Goal: Check status: Check status

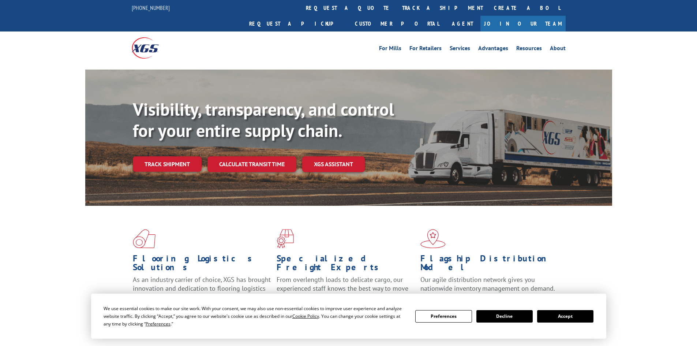
click at [579, 314] on button "Accept" at bounding box center [565, 316] width 56 height 12
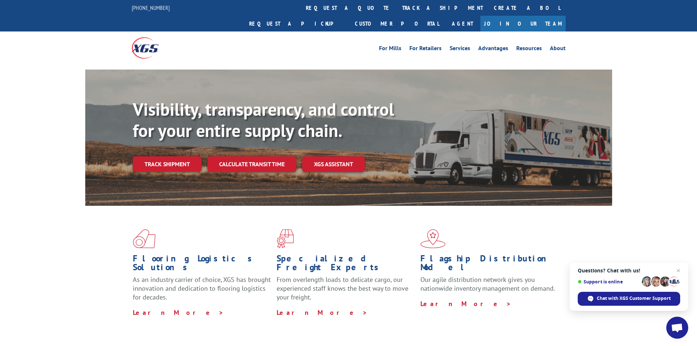
click at [679, 265] on span "Questions? Chat with us! Support is online Chat with XGS Customer Support" at bounding box center [629, 286] width 119 height 48
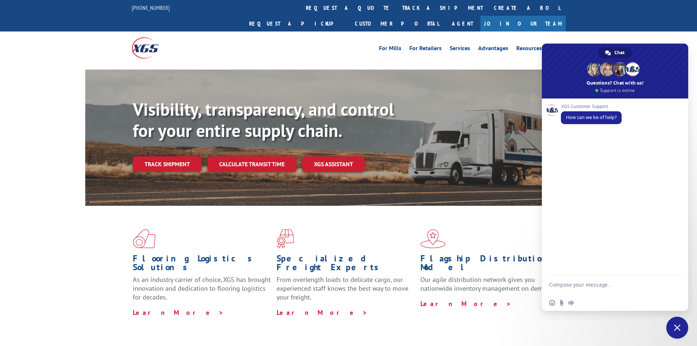
click at [682, 332] on span "Close chat" at bounding box center [678, 328] width 22 height 22
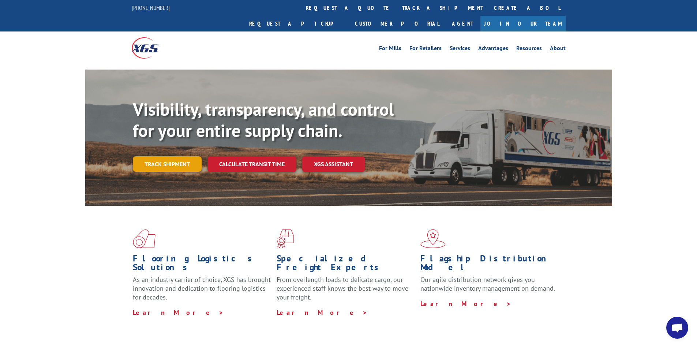
click at [182, 156] on link "Track shipment" at bounding box center [167, 163] width 69 height 15
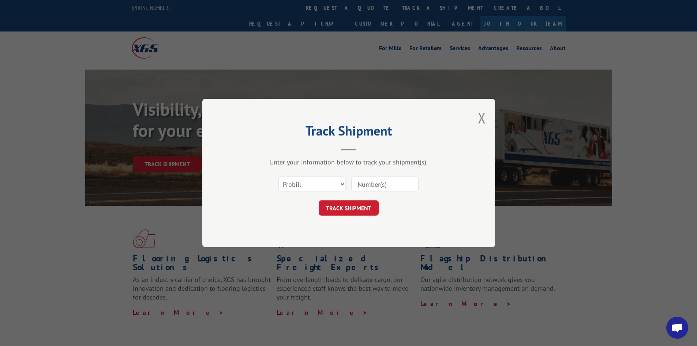
click at [387, 183] on input at bounding box center [384, 183] width 67 height 15
click at [301, 178] on select "Select category... Probill BOL PO" at bounding box center [312, 183] width 67 height 15
select select "po"
click at [279, 176] on select "Select category... Probill BOL PO" at bounding box center [312, 183] width 67 height 15
click at [373, 191] on input at bounding box center [384, 183] width 67 height 15
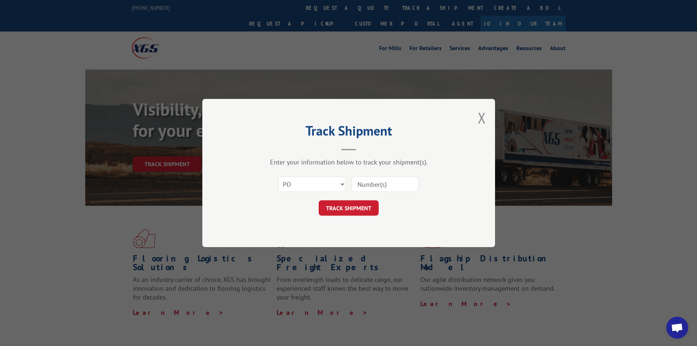
paste input "04521166"
type input "04521166"
click at [357, 210] on button "TRACK SHIPMENT" at bounding box center [349, 207] width 60 height 15
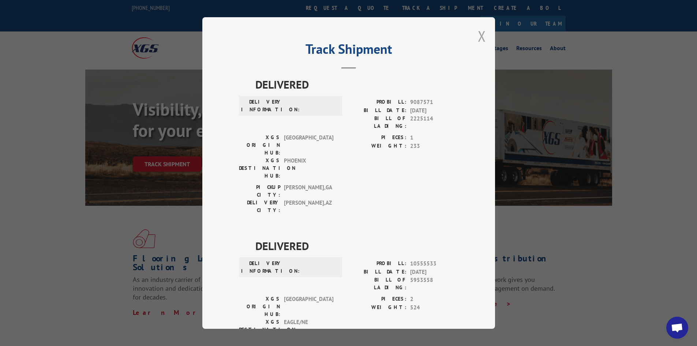
click at [483, 29] on button "Close modal" at bounding box center [482, 35] width 8 height 19
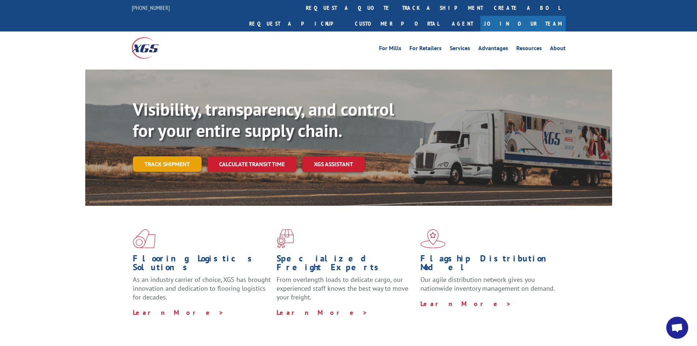
click at [165, 156] on link "Track shipment" at bounding box center [167, 163] width 69 height 15
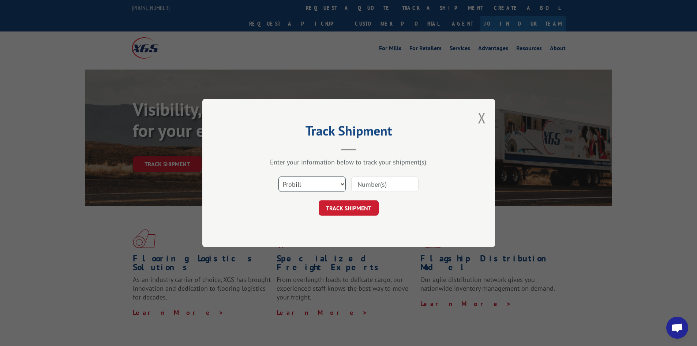
click at [295, 185] on select "Select category... Probill BOL PO" at bounding box center [312, 183] width 67 height 15
click at [279, 176] on select "Select category... Probill BOL PO" at bounding box center [312, 183] width 67 height 15
click at [384, 191] on input at bounding box center [384, 183] width 67 height 15
paste input "17524058"
type input "17524058"
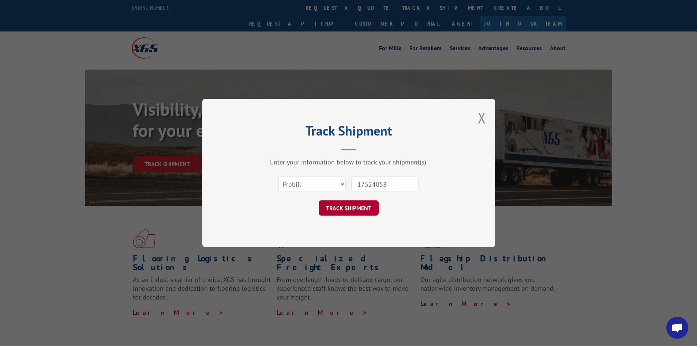
click at [360, 203] on button "TRACK SHIPMENT" at bounding box center [349, 207] width 60 height 15
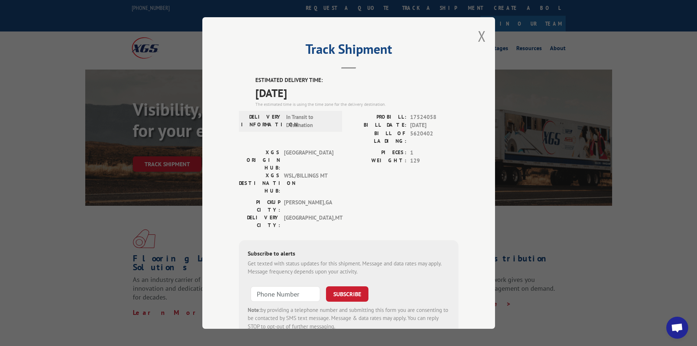
drag, startPoint x: 251, startPoint y: 79, endPoint x: 324, endPoint y: 91, distance: 73.5
click at [324, 91] on div "ESTIMATED DELIVERY TIME: [DATE] The estimated time is using the time zone for t…" at bounding box center [349, 207] width 220 height 263
copy div "ESTIMATED DELIVERY TIME: [DATE]"
